Goal: Information Seeking & Learning: Learn about a topic

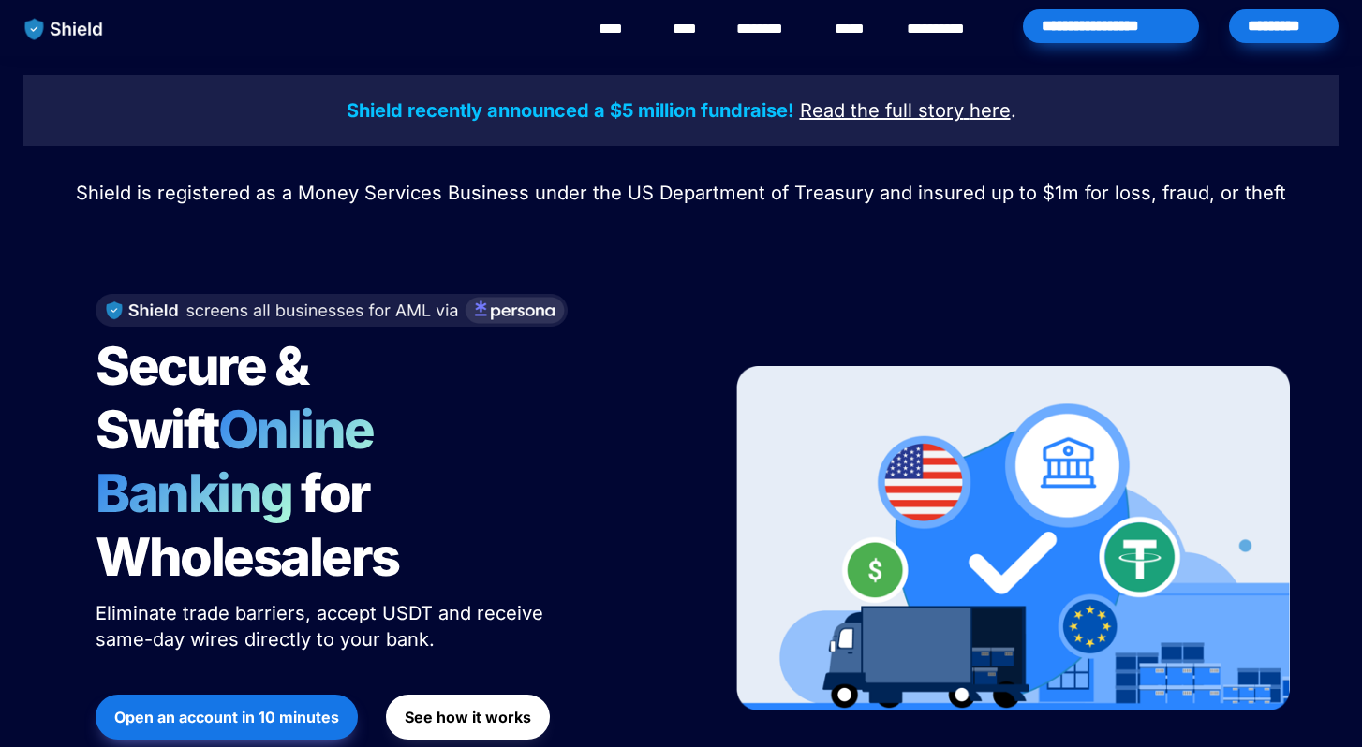
click at [317, 376] on span "Secure & Swift" at bounding box center [206, 397] width 221 height 127
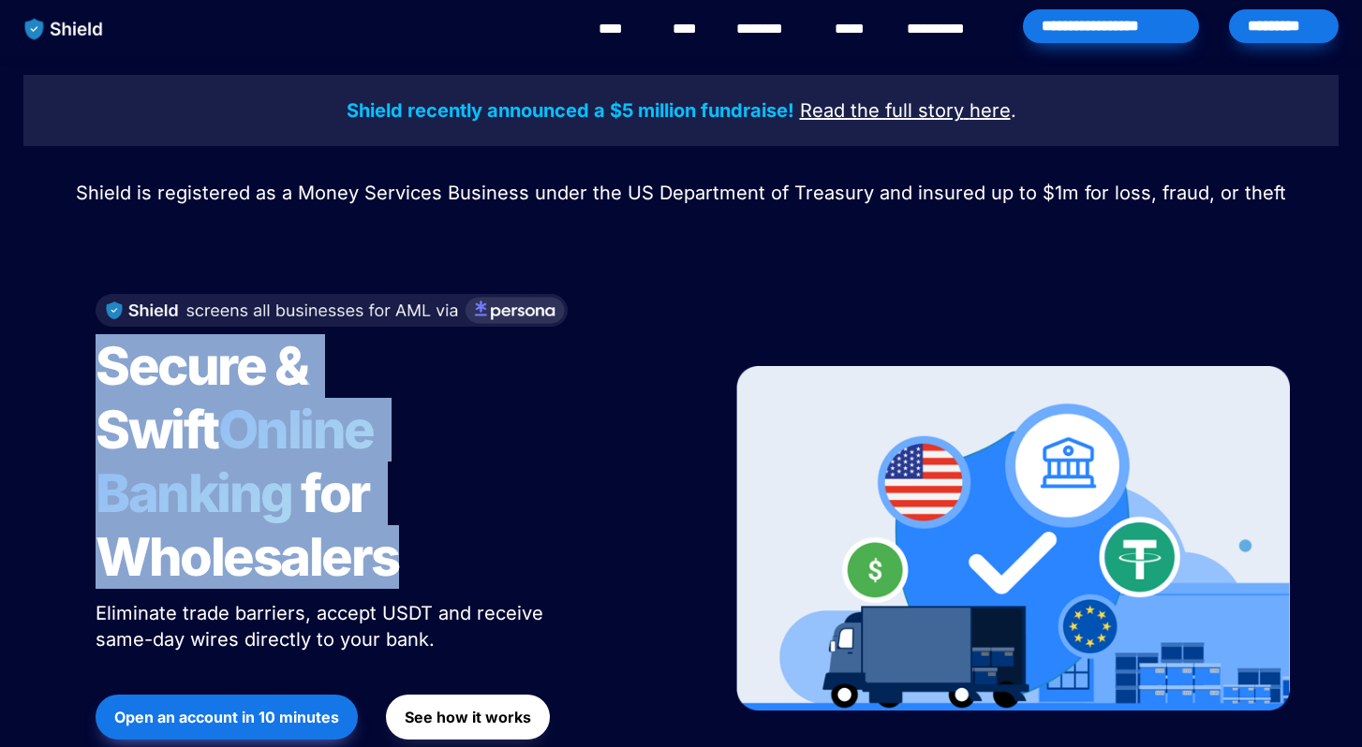
click at [317, 376] on span "Secure & Swift" at bounding box center [206, 397] width 221 height 127
click at [332, 401] on span "Online Banking" at bounding box center [244, 461] width 297 height 127
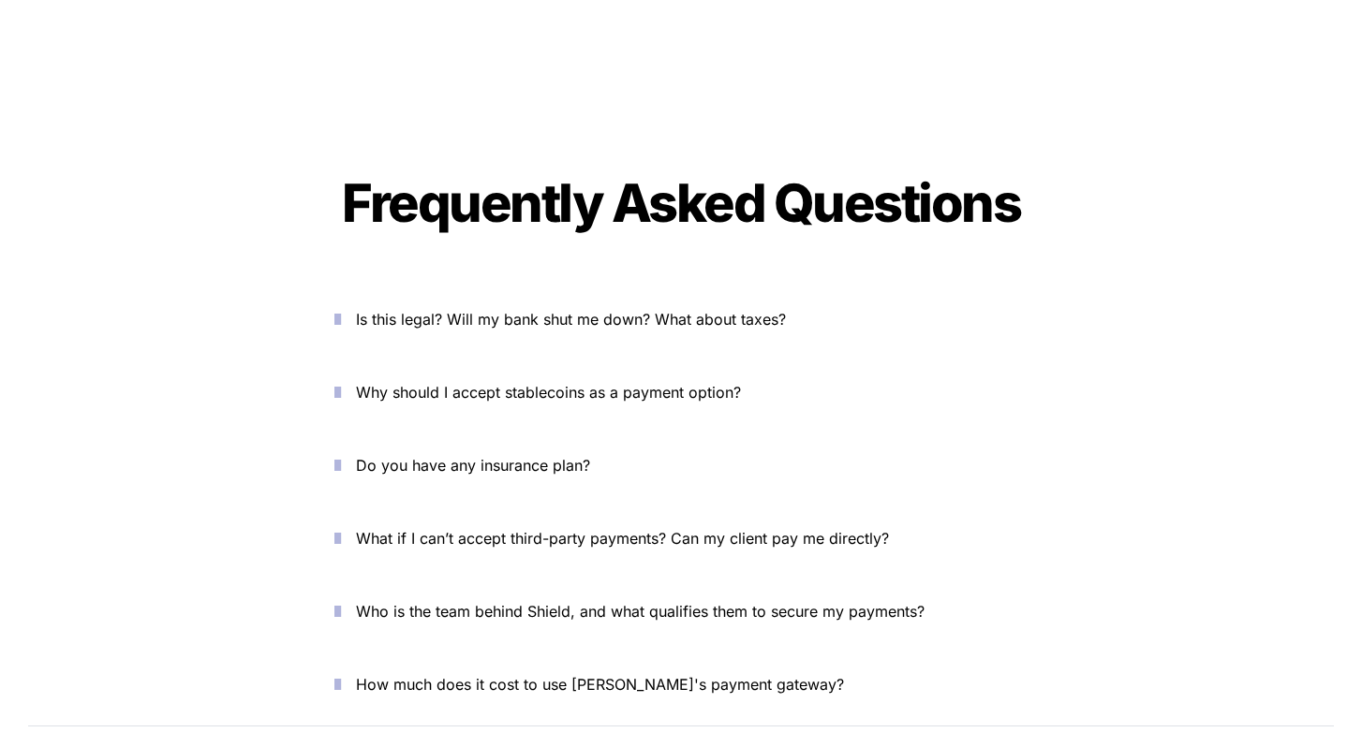
scroll to position [6367, 0]
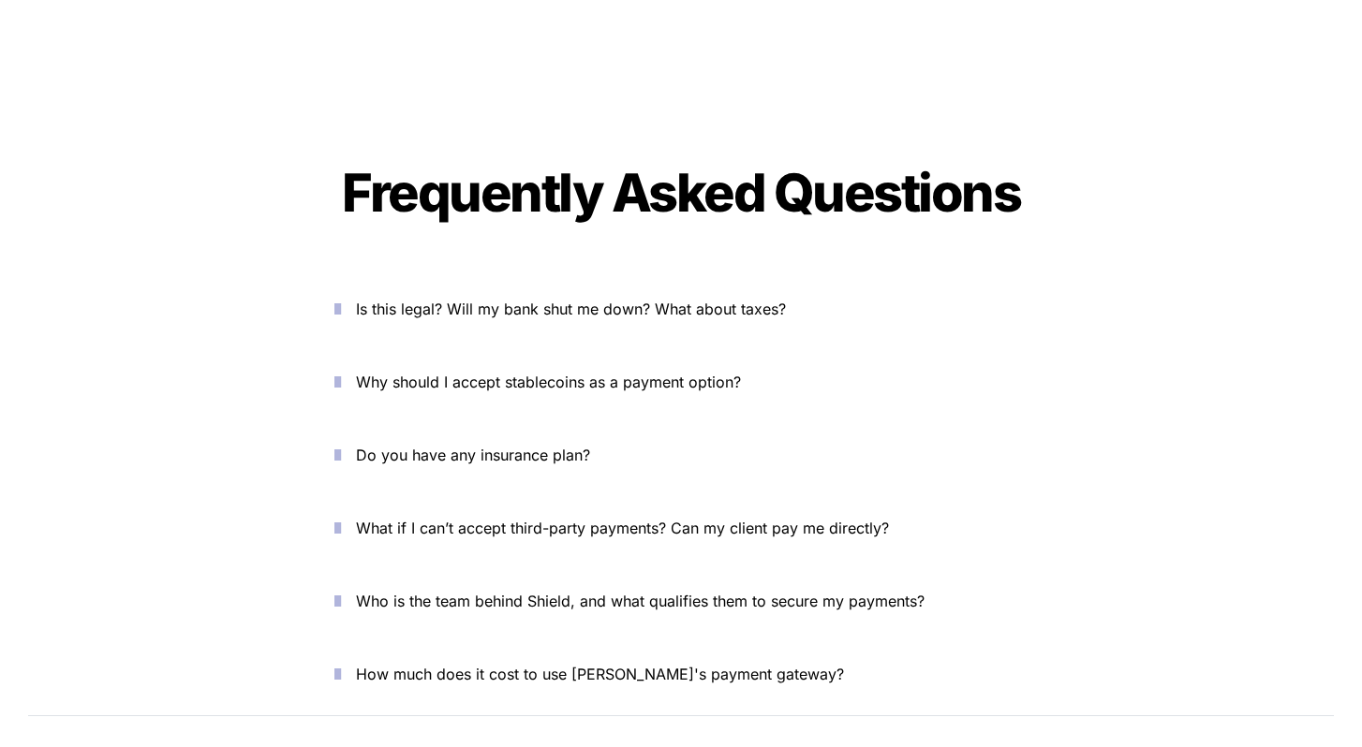
click at [464, 300] on span "Is this legal? Will my bank shut me down? What about taxes?" at bounding box center [571, 309] width 430 height 19
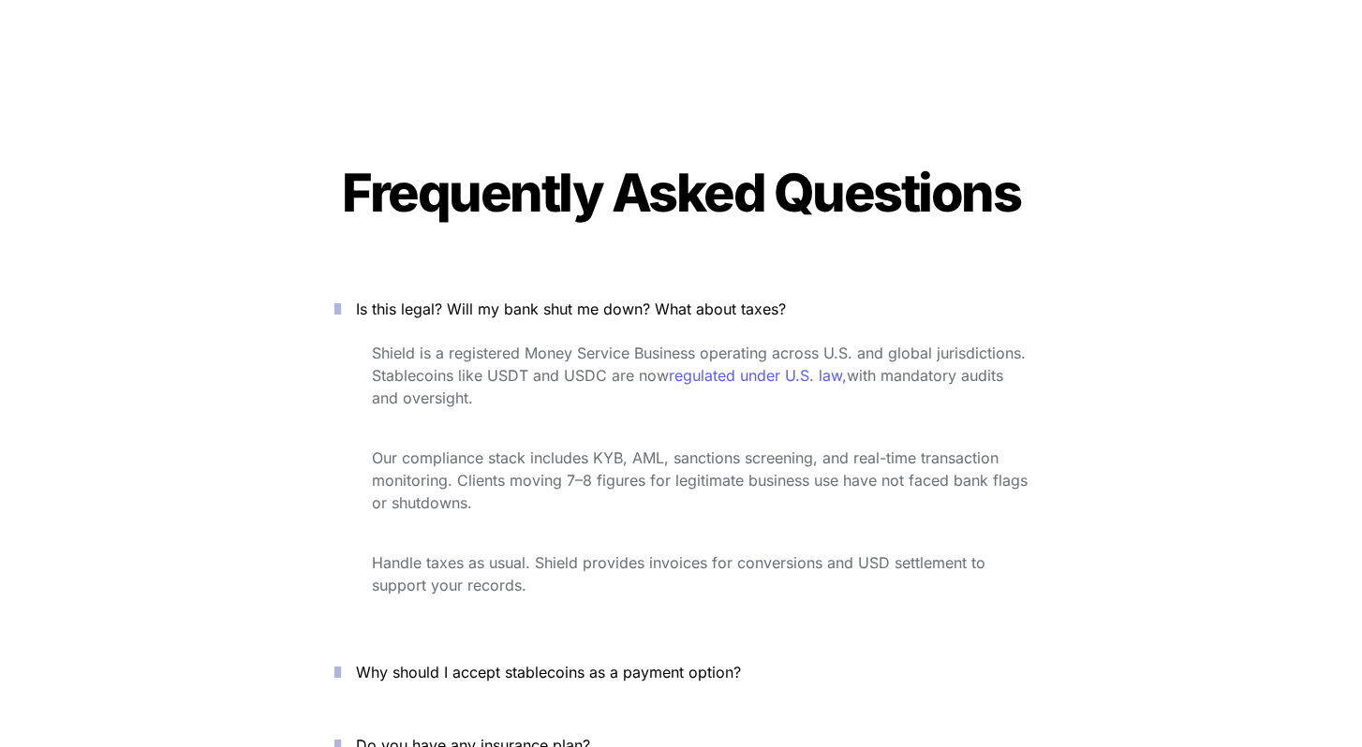
click at [487, 344] on span "Shield is a registered Money Service Business operating across U.S. and global …" at bounding box center [701, 364] width 658 height 41
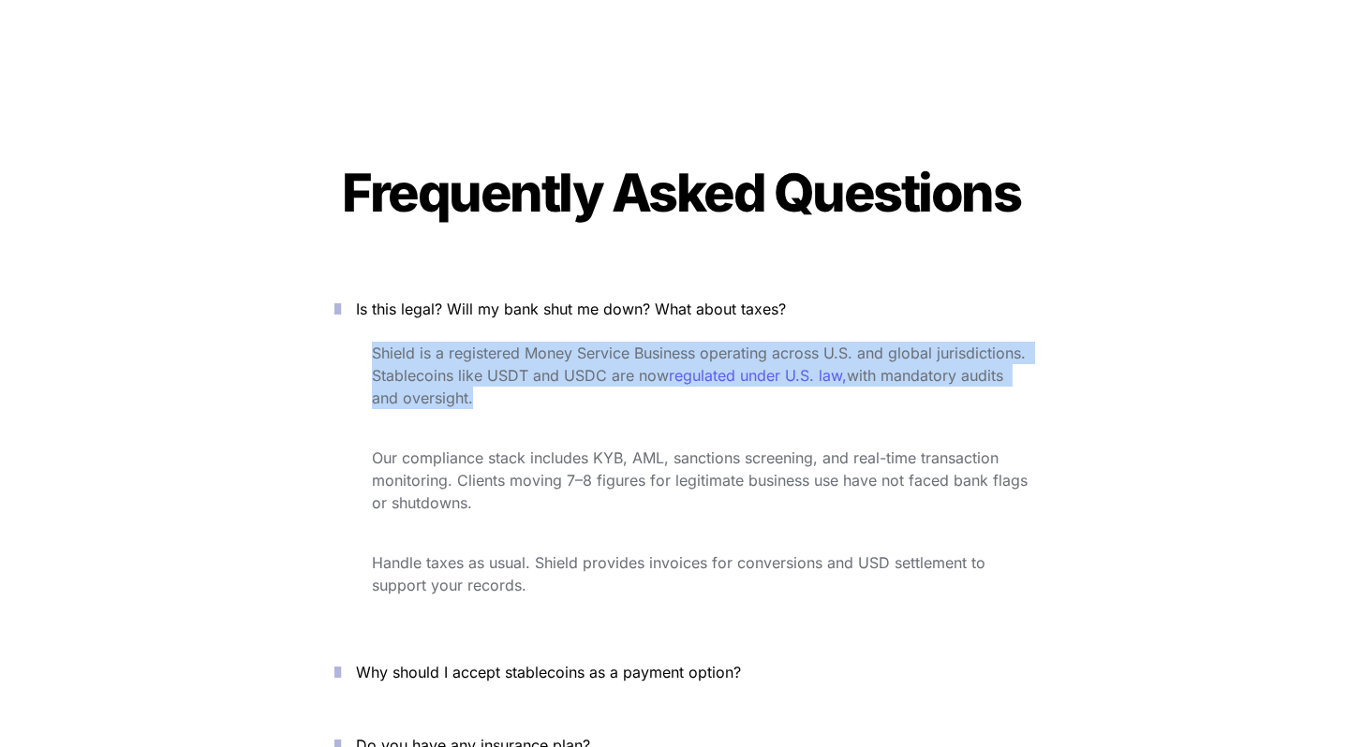
click at [487, 344] on span "Shield is a registered Money Service Business operating across U.S. and global …" at bounding box center [701, 364] width 658 height 41
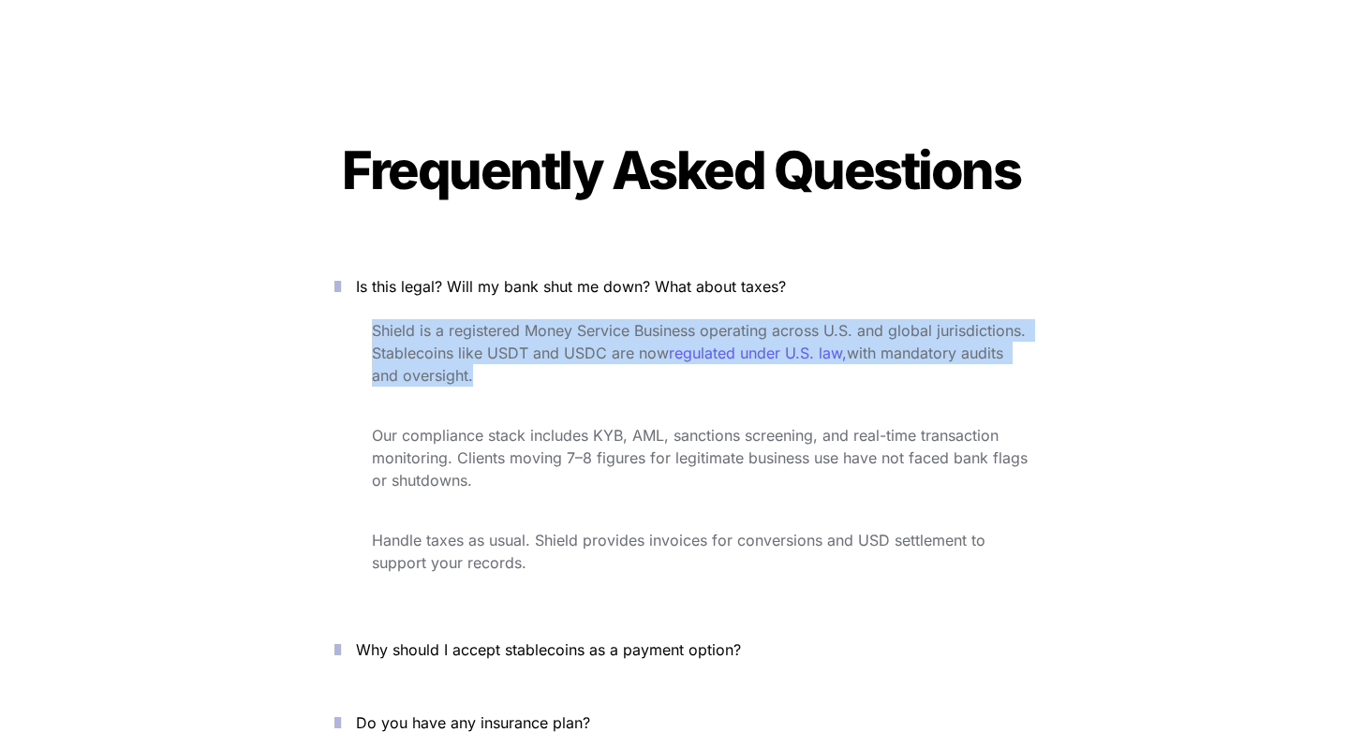
scroll to position [6400, 0]
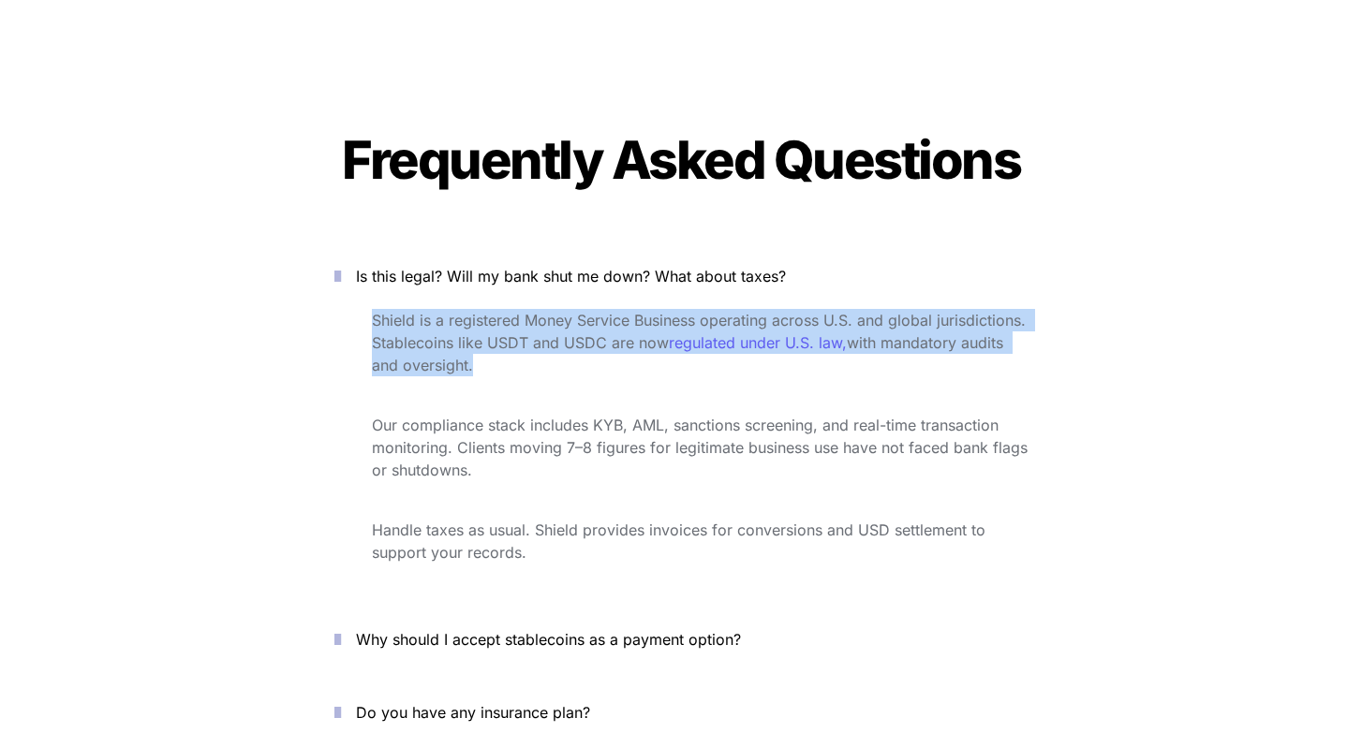
click at [519, 416] on span "Our compliance stack includes KYB, AML, sanctions screening, and real-time tran…" at bounding box center [702, 448] width 660 height 64
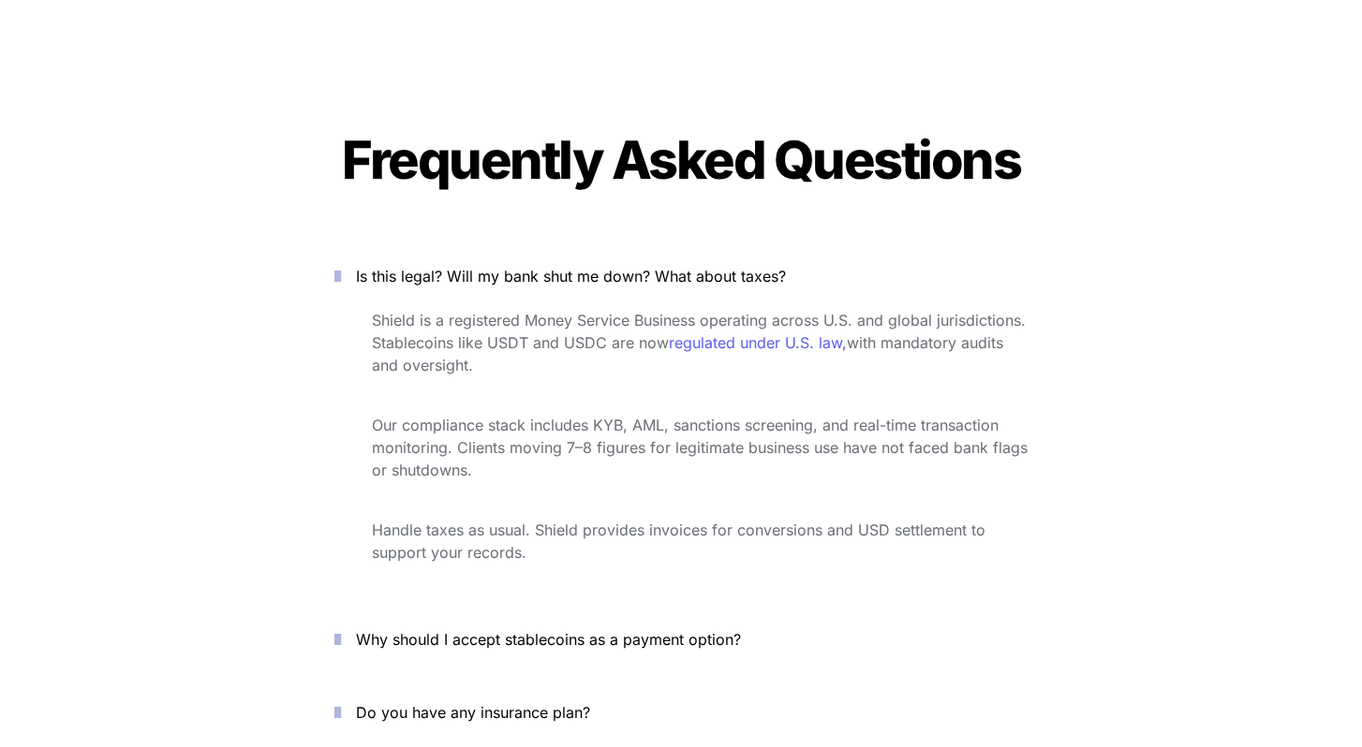
click at [519, 416] on span "Our compliance stack includes KYB, AML, sanctions screening, and real-time tran…" at bounding box center [702, 448] width 660 height 64
click at [509, 416] on span "Our compliance stack includes KYB, AML, sanctions screening, and real-time tran…" at bounding box center [702, 448] width 660 height 64
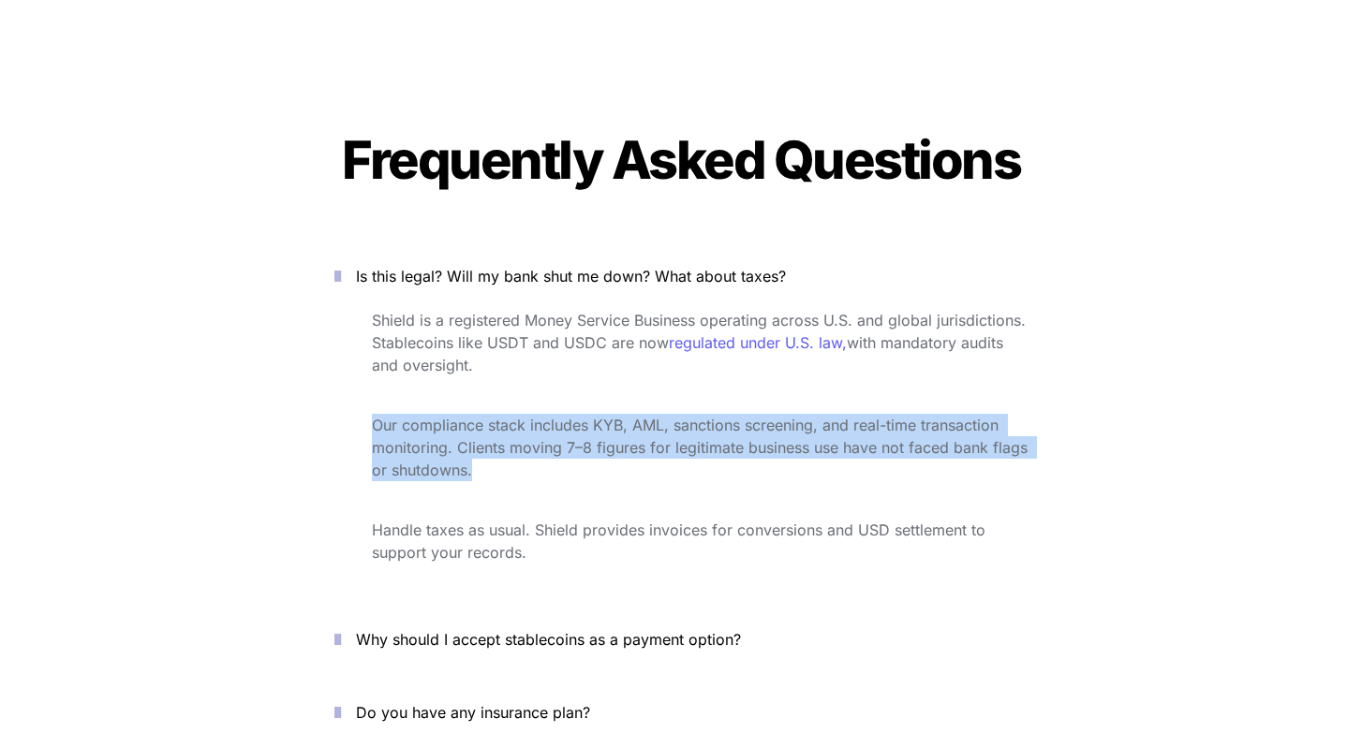
click at [509, 416] on span "Our compliance stack includes KYB, AML, sanctions screening, and real-time tran…" at bounding box center [702, 448] width 660 height 64
click at [501, 416] on span "Our compliance stack includes KYB, AML, sanctions screening, and real-time tran…" at bounding box center [702, 448] width 660 height 64
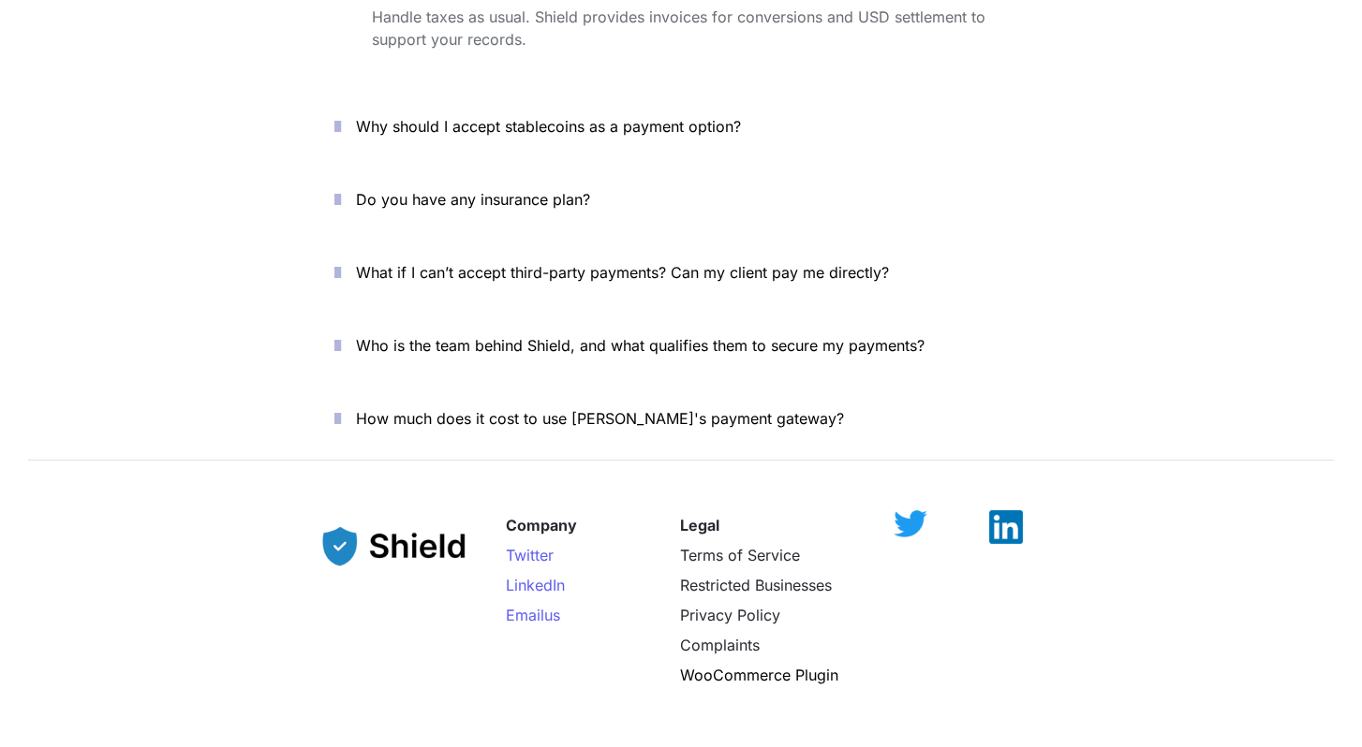
scroll to position [6951, 0]
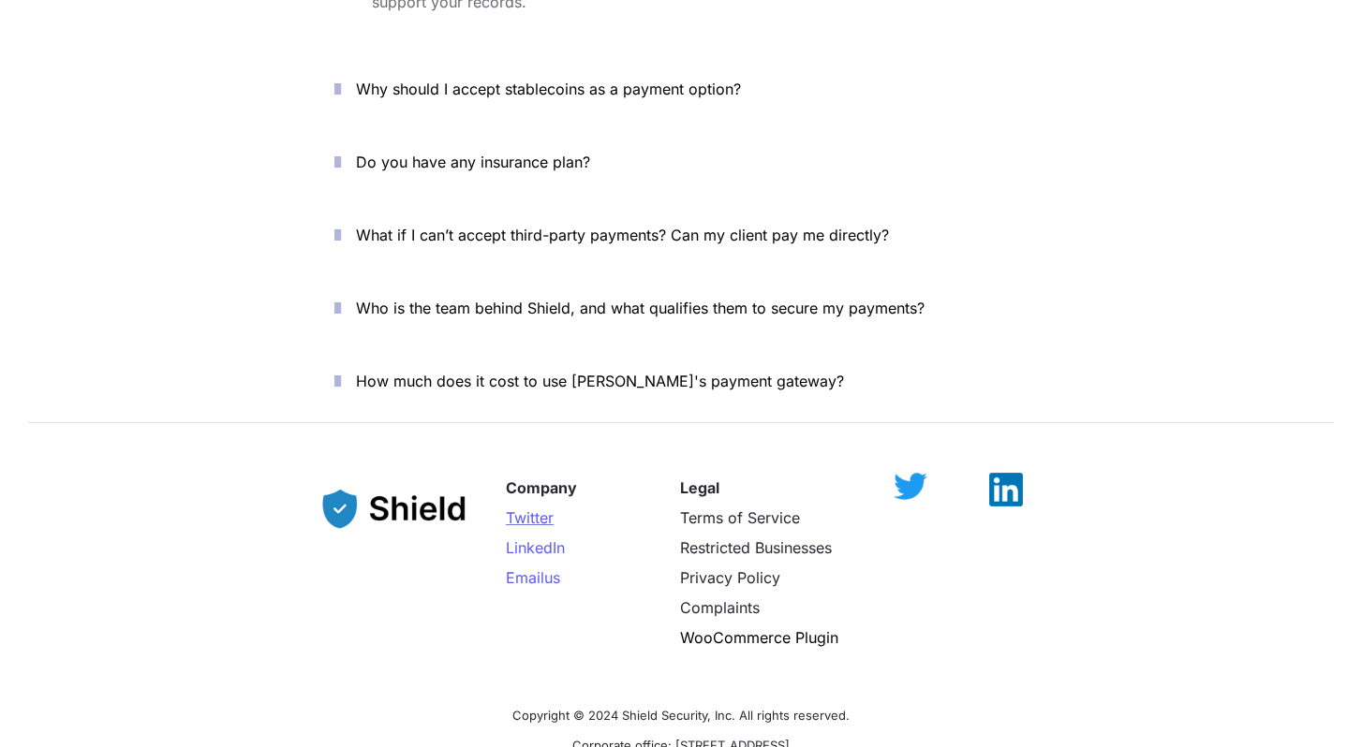
click at [523, 509] on span "Twitter" at bounding box center [530, 518] width 48 height 19
